Goal: Find specific page/section: Find specific page/section

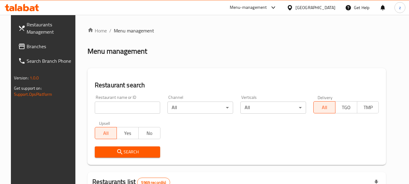
click at [38, 45] on span "Branches" at bounding box center [51, 46] width 48 height 7
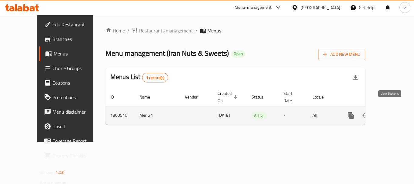
click at [393, 112] on icon "enhanced table" at bounding box center [394, 115] width 7 height 7
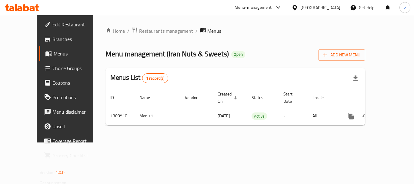
click at [139, 34] on span "Restaurants management" at bounding box center [166, 30] width 54 height 7
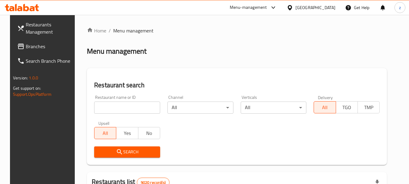
click at [125, 105] on input "search" at bounding box center [127, 108] width 66 height 12
paste input "701745"
type input "701745"
click at [135, 153] on span "Search" at bounding box center [127, 152] width 56 height 8
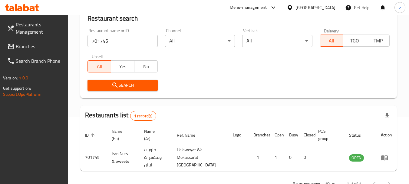
scroll to position [86, 0]
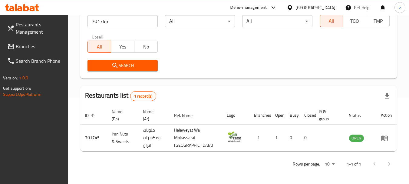
click at [32, 23] on span "Restaurants Management" at bounding box center [40, 28] width 48 height 15
